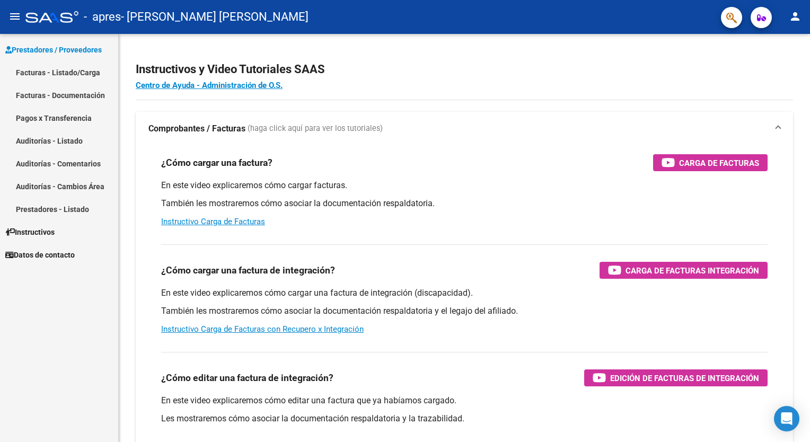
click at [85, 69] on link "Facturas - Listado/Carga" at bounding box center [59, 72] width 118 height 23
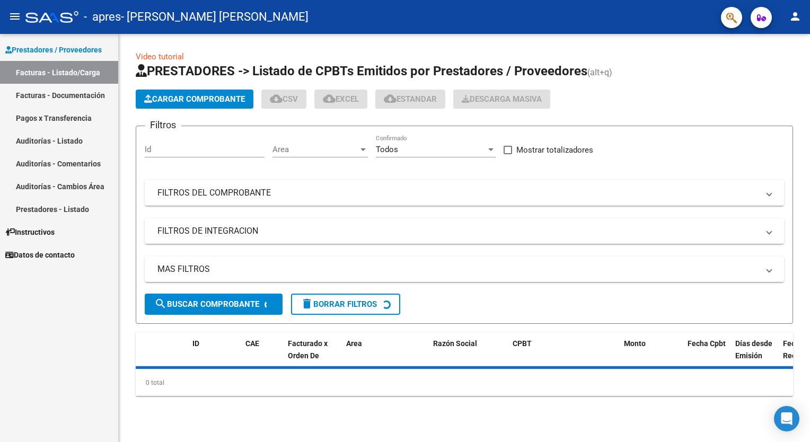
click at [208, 94] on span "Cargar Comprobante" at bounding box center [194, 99] width 101 height 10
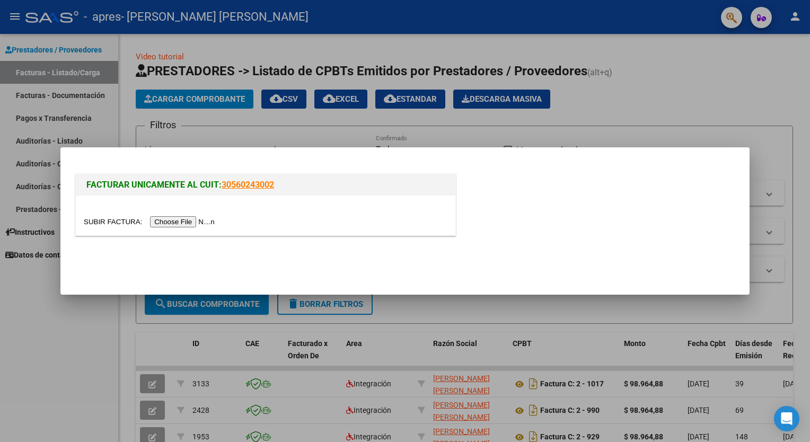
click at [194, 222] on input "file" at bounding box center [151, 221] width 134 height 11
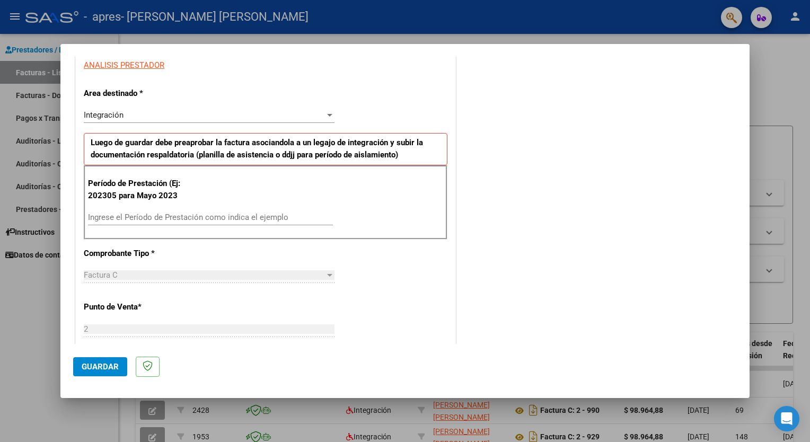
scroll to position [212, 0]
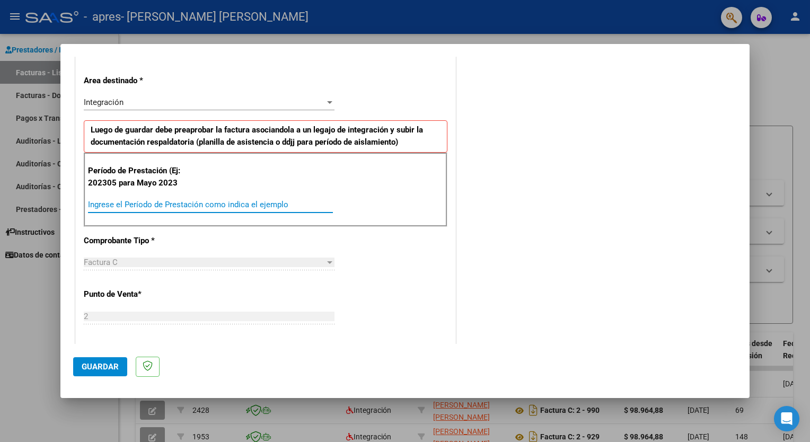
click at [178, 205] on input "Ingrese el Período de Prestación como indica el ejemplo" at bounding box center [210, 205] width 245 height 10
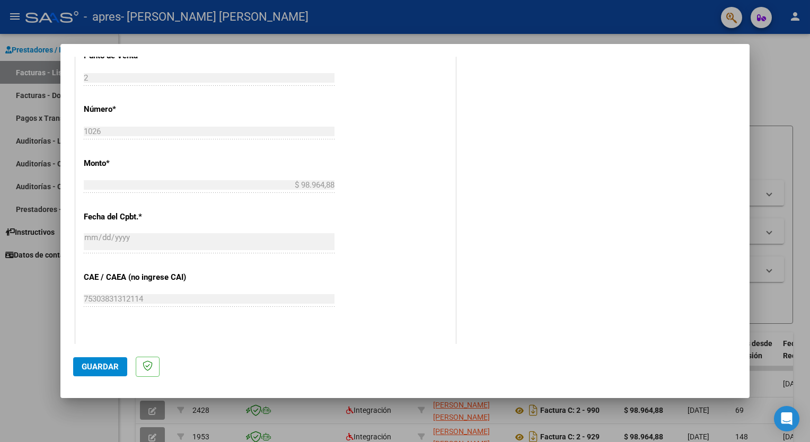
scroll to position [530, 0]
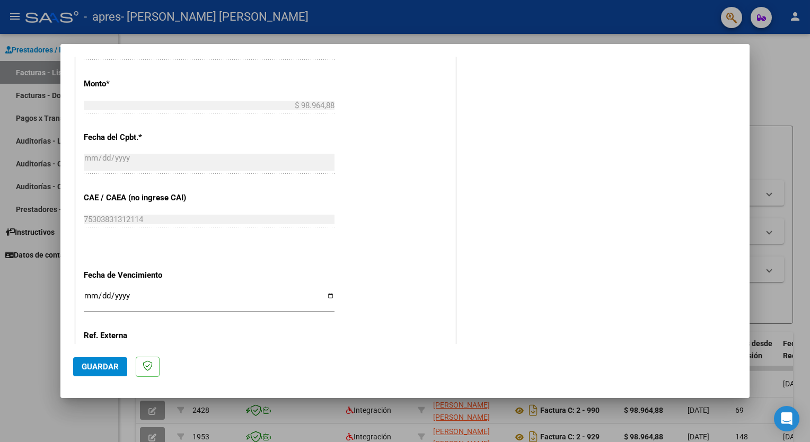
type input "202507"
click at [317, 291] on input "Ingresar la fecha" at bounding box center [209, 299] width 251 height 17
click at [326, 297] on input "Ingresar la fecha" at bounding box center [209, 299] width 251 height 17
type input "[DATE]"
click at [96, 365] on span "Guardar" at bounding box center [100, 367] width 37 height 10
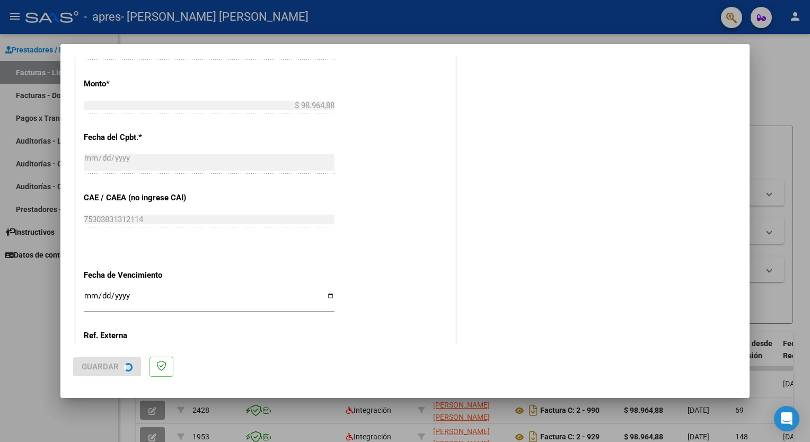
scroll to position [0, 0]
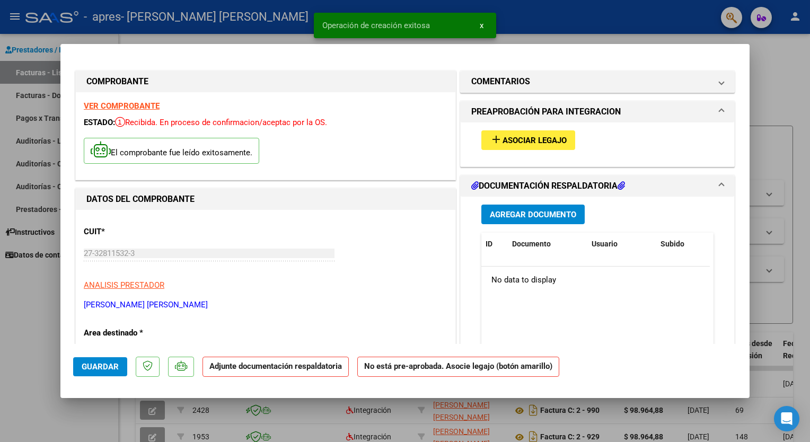
click at [512, 145] on span "Asociar Legajo" at bounding box center [534, 141] width 64 height 10
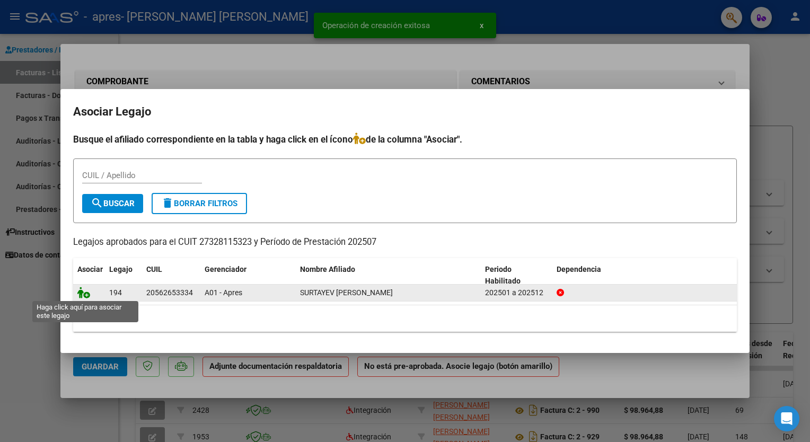
click at [77, 297] on icon at bounding box center [83, 293] width 13 height 12
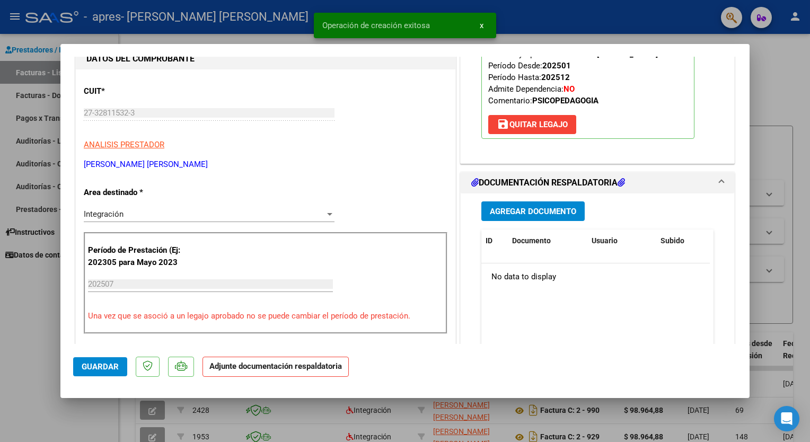
scroll to position [212, 0]
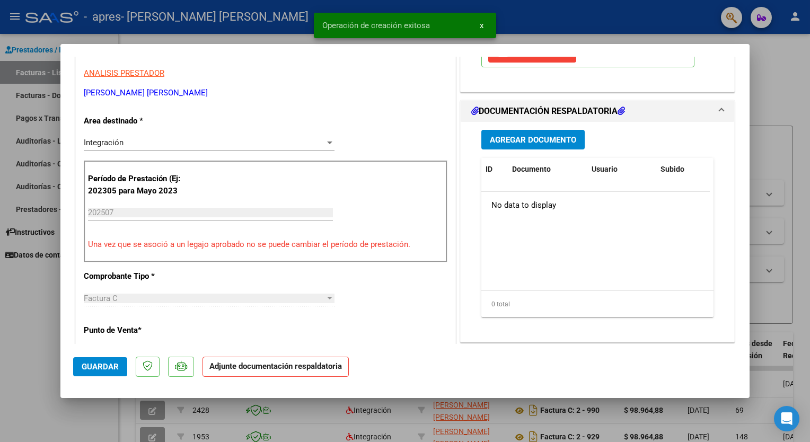
click at [510, 137] on span "Agregar Documento" at bounding box center [533, 140] width 86 height 10
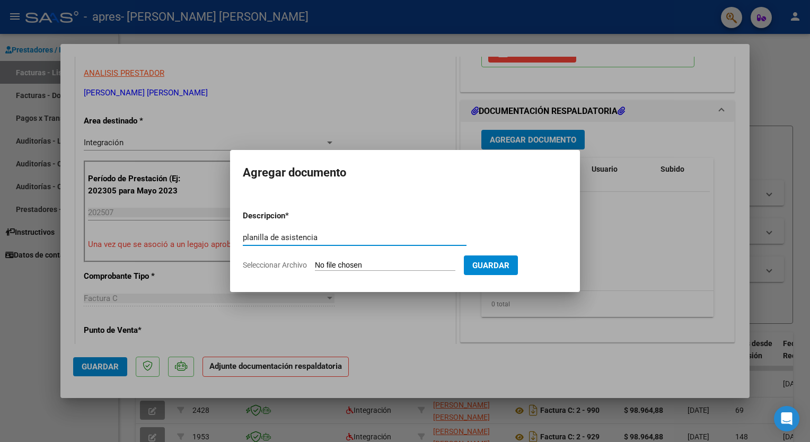
type input "planilla de asistencia"
click at [336, 195] on mat-dialog-content "Descripcion * planilla de asistencia Escriba aquí una descripcion Seleccionar A…" at bounding box center [405, 236] width 350 height 86
click at [405, 263] on input "Seleccionar Archivo" at bounding box center [385, 266] width 140 height 10
type input "C:\fakepath\axel.pdf"
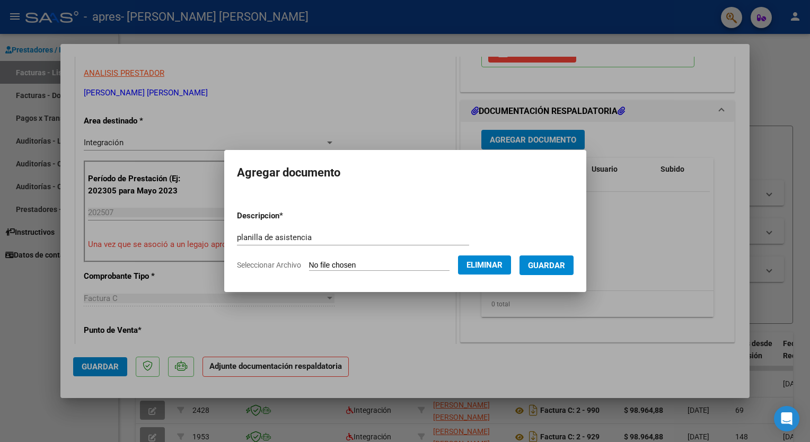
click at [544, 267] on span "Guardar" at bounding box center [546, 266] width 37 height 10
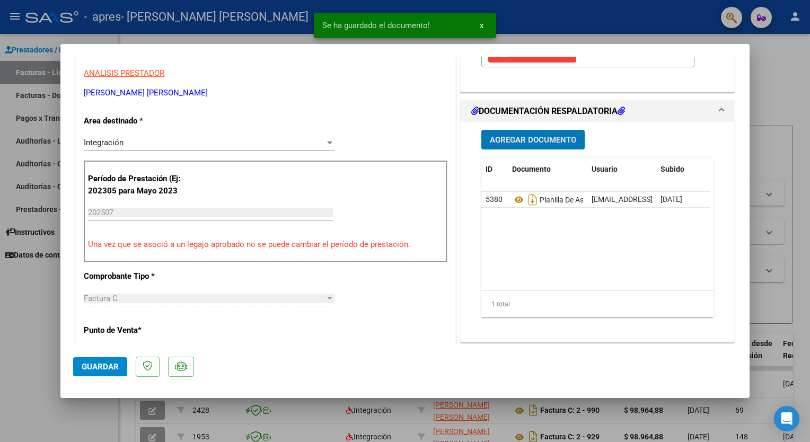
click at [117, 371] on span "Guardar" at bounding box center [100, 367] width 37 height 10
click at [675, 12] on div at bounding box center [405, 221] width 810 height 442
type input "$ 0,00"
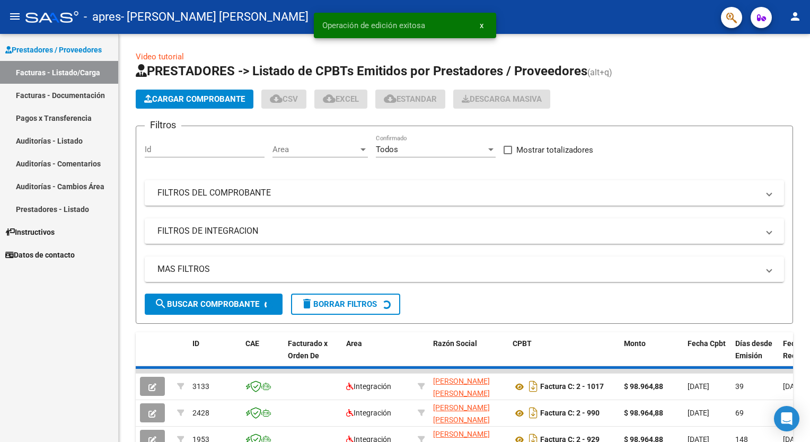
click at [793, 17] on mat-icon "person" at bounding box center [795, 16] width 13 height 13
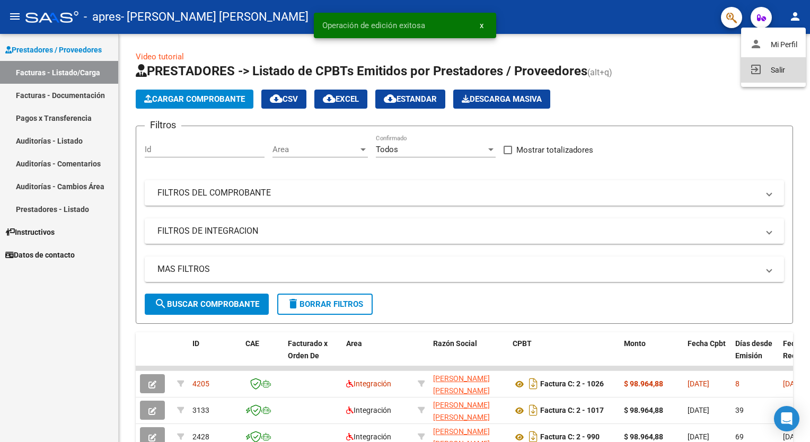
click at [767, 75] on button "exit_to_app Salir" at bounding box center [773, 69] width 65 height 25
